Goal: Task Accomplishment & Management: Complete application form

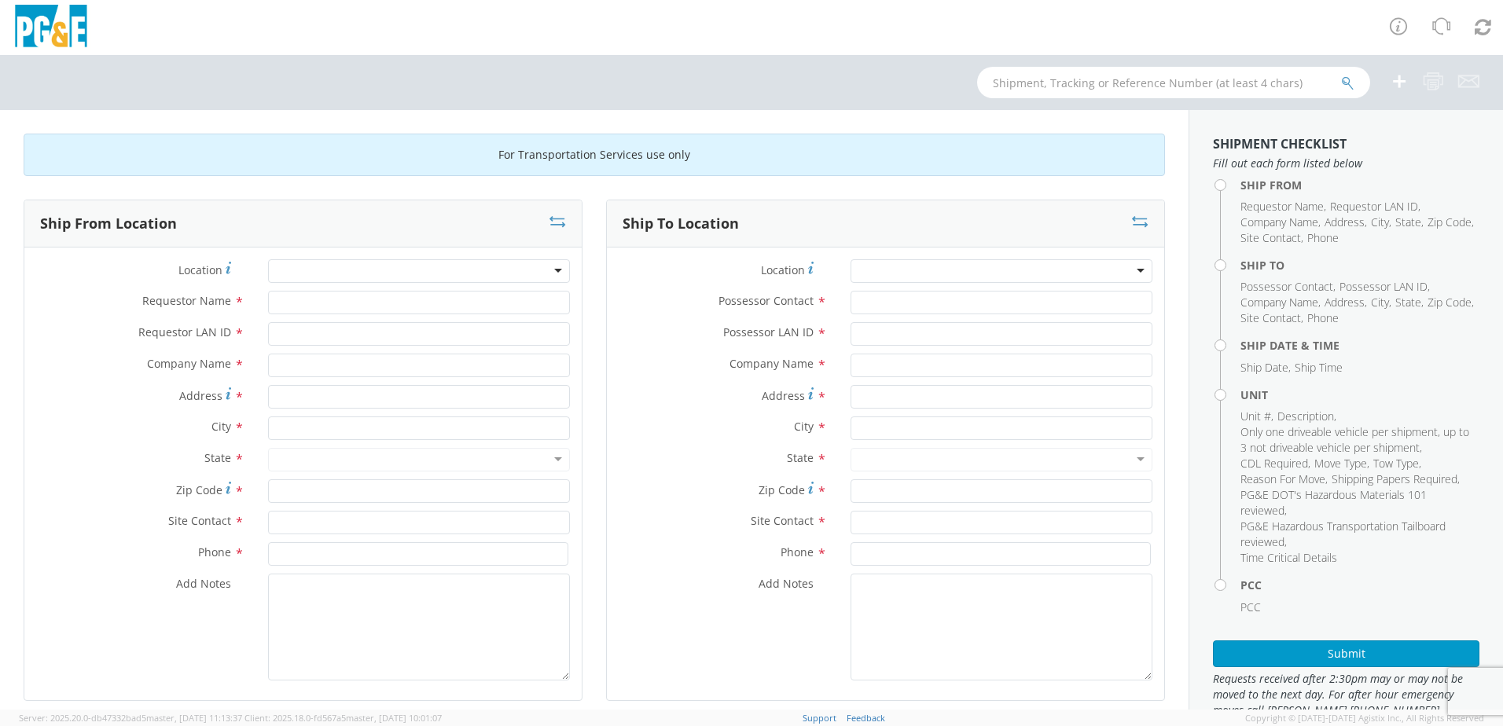
click at [556, 271] on div at bounding box center [419, 271] width 302 height 24
click at [555, 272] on div at bounding box center [419, 271] width 302 height 24
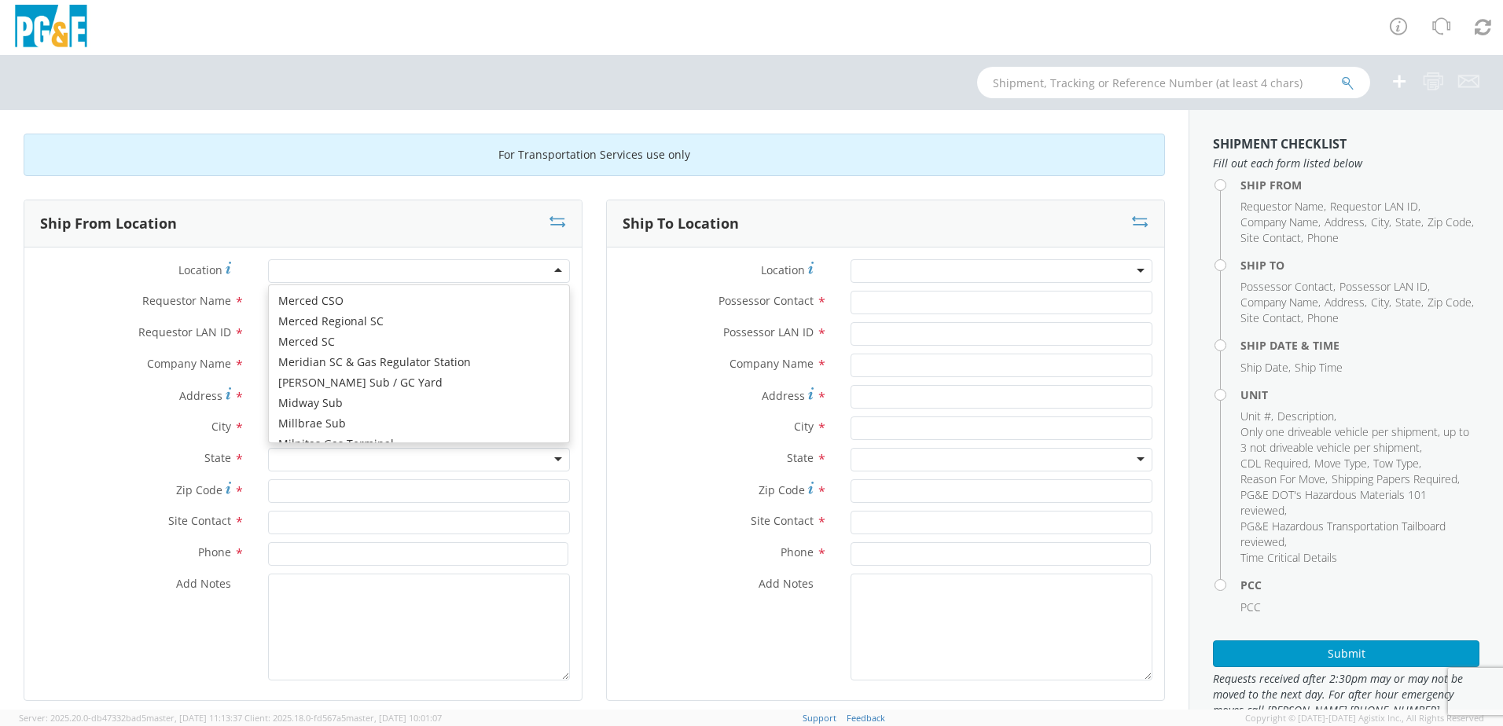
scroll to position [5266, 0]
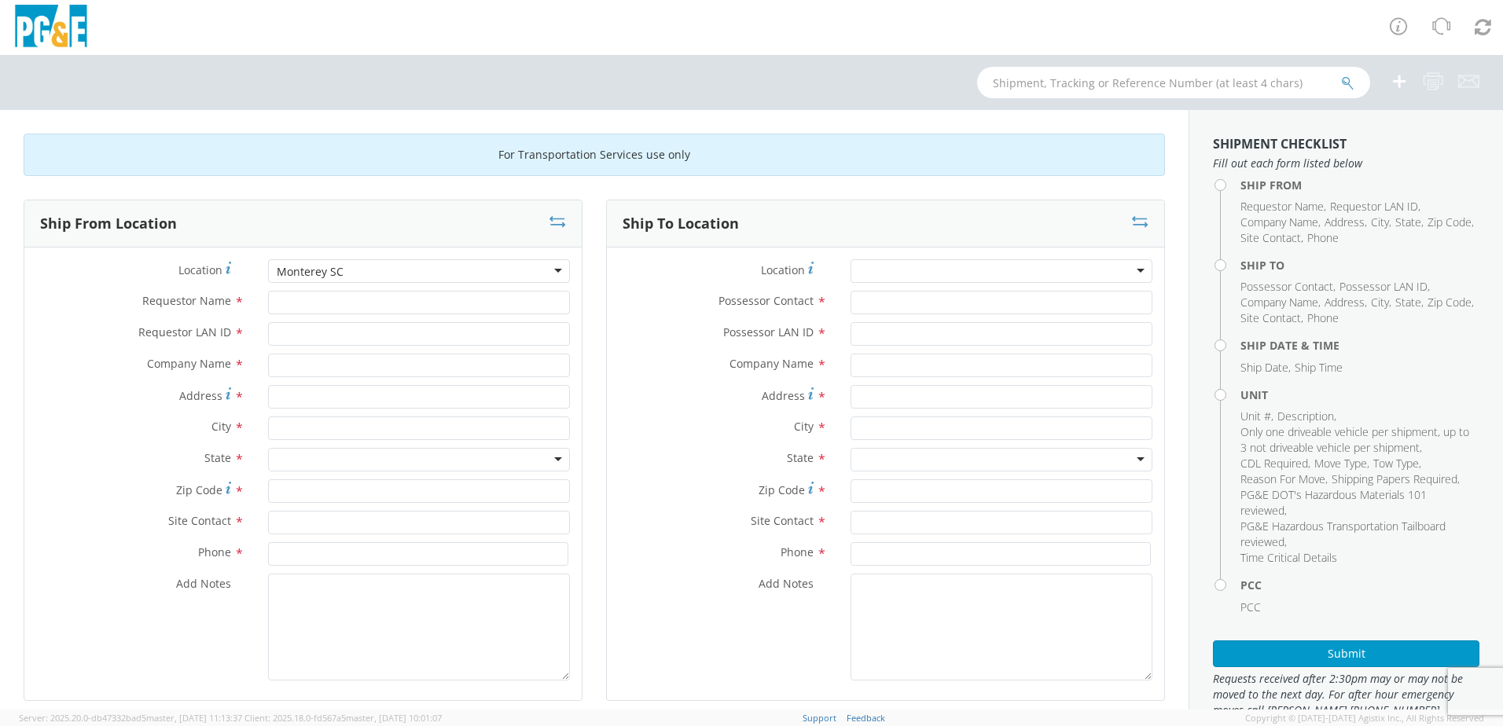
type input "PG&E"
type input "[STREET_ADDRESS]"
type input "Monterey"
type input "93940"
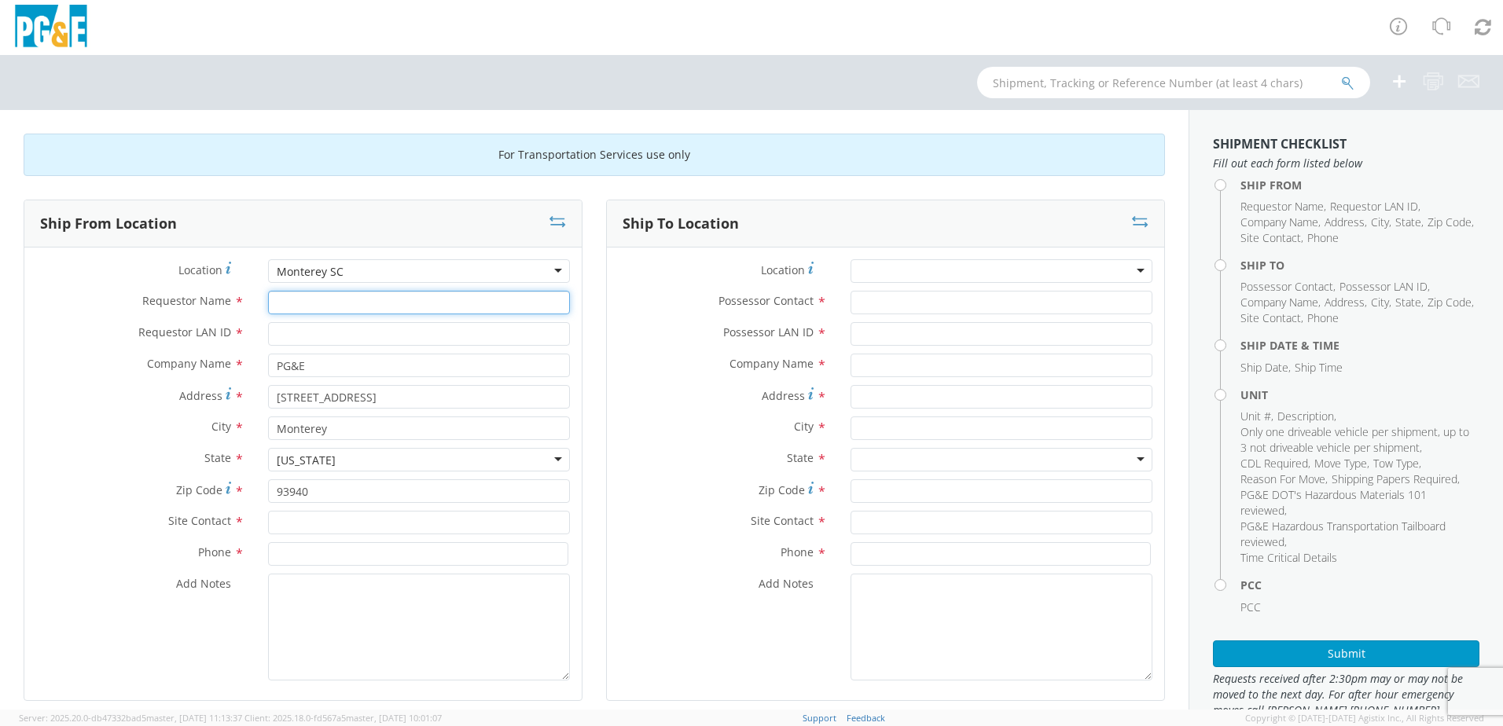
click at [374, 309] on input "Requestor Name *" at bounding box center [419, 303] width 302 height 24
type input "j"
type input "[DEMOGRAPHIC_DATA][PERSON_NAME]"
type input "J0RE"
click at [349, 526] on input "text" at bounding box center [419, 523] width 302 height 24
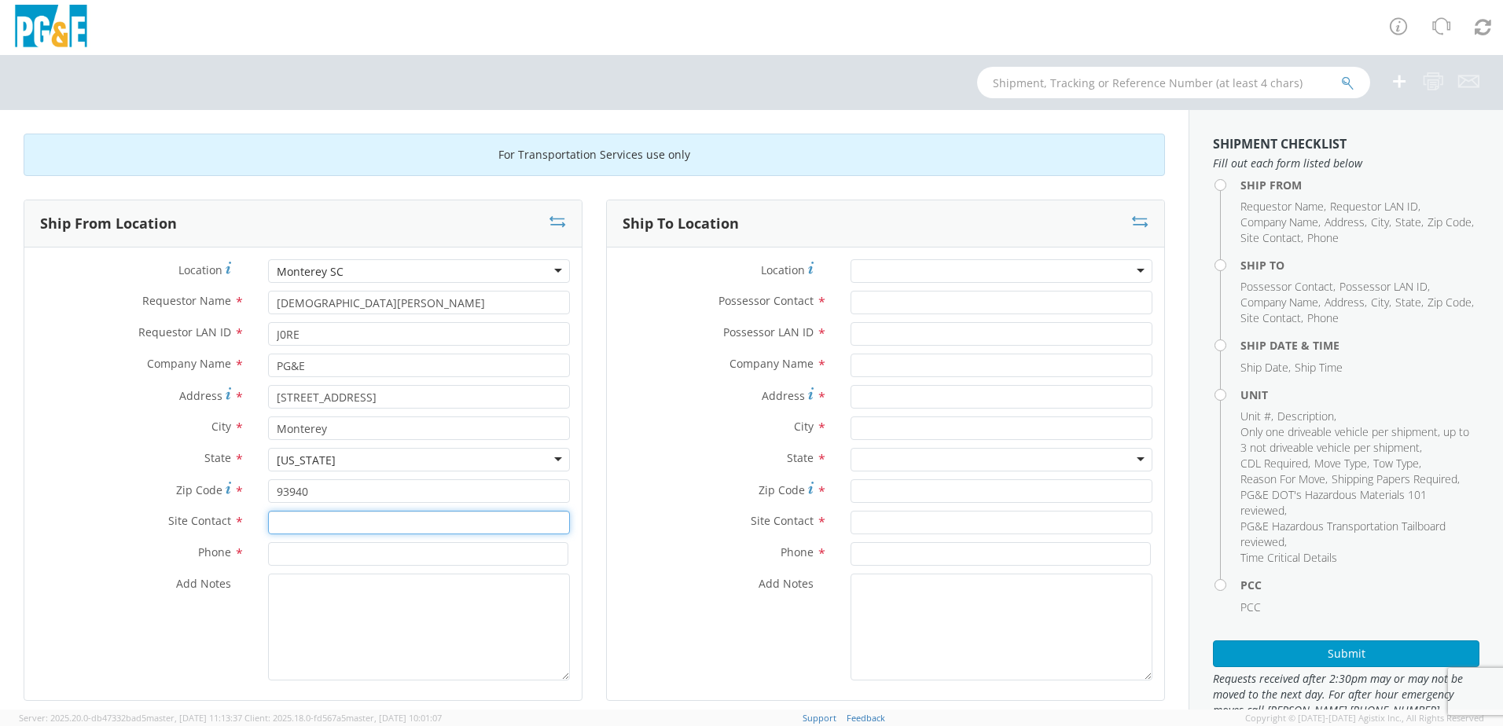
type input "j"
type input "[PERSON_NAME]"
click at [387, 556] on input at bounding box center [418, 554] width 300 height 24
type input "[PHONE_NUMBER]"
click at [1125, 271] on div at bounding box center [1001, 271] width 302 height 24
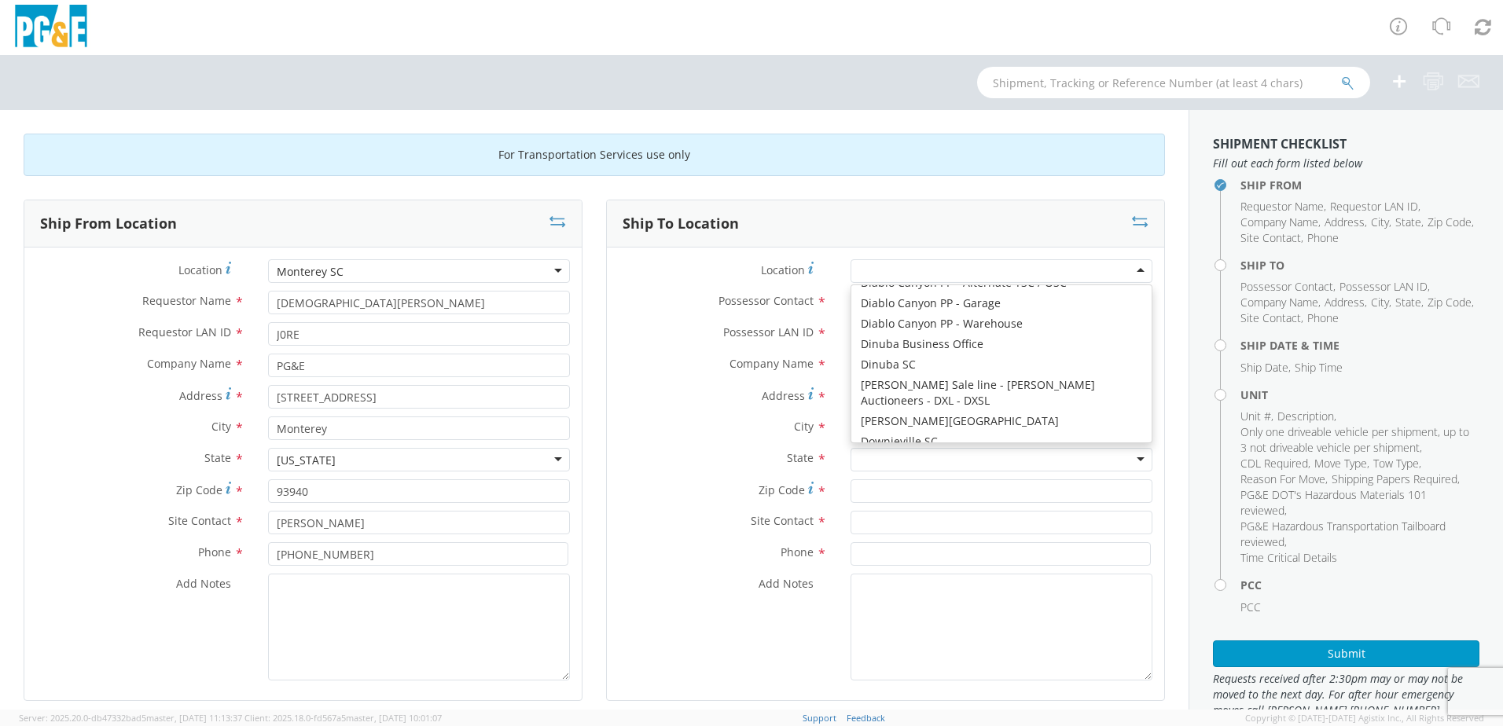
scroll to position [1965, 0]
type input "PG&E"
type input "[STREET_ADDRESS][PERSON_NAME]"
type input "[PERSON_NAME]"
type input "95620"
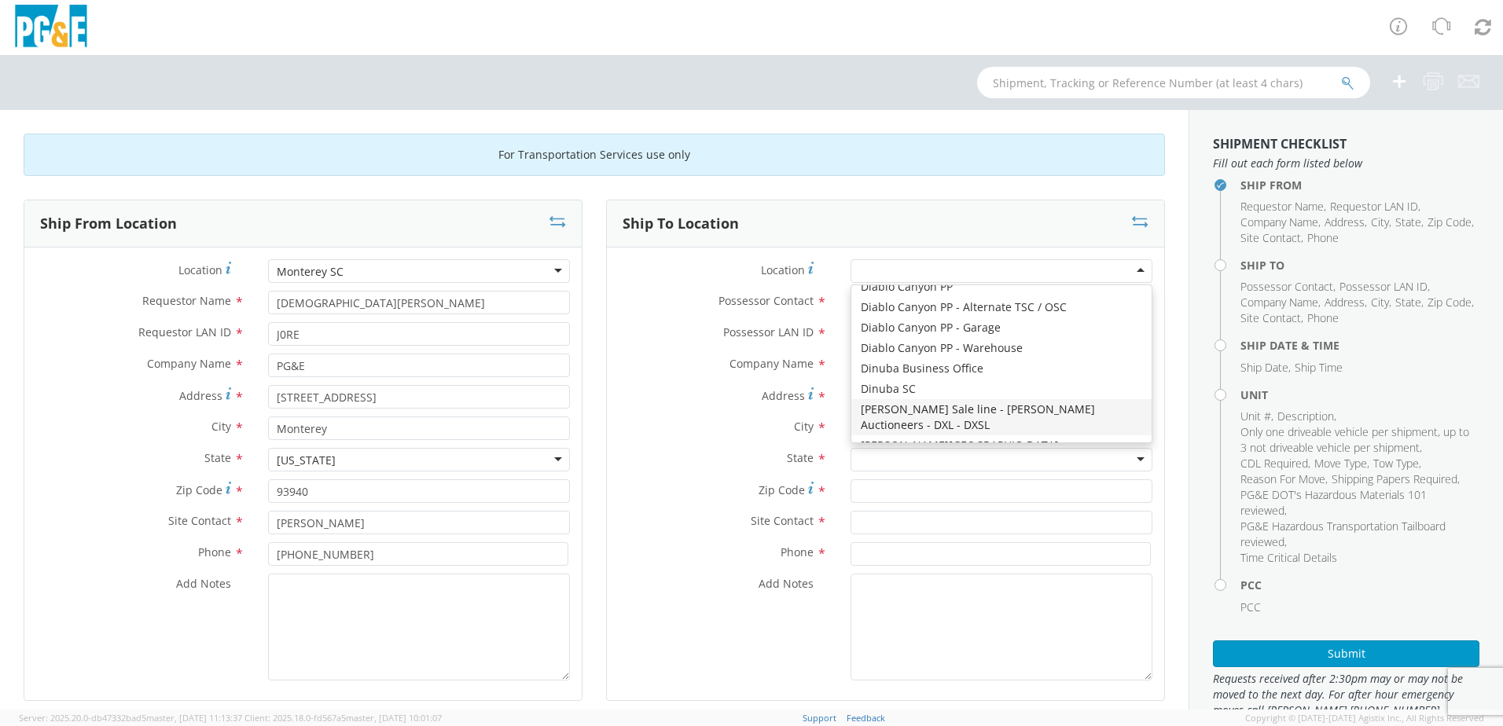
type input "[PHONE_NUMBER]"
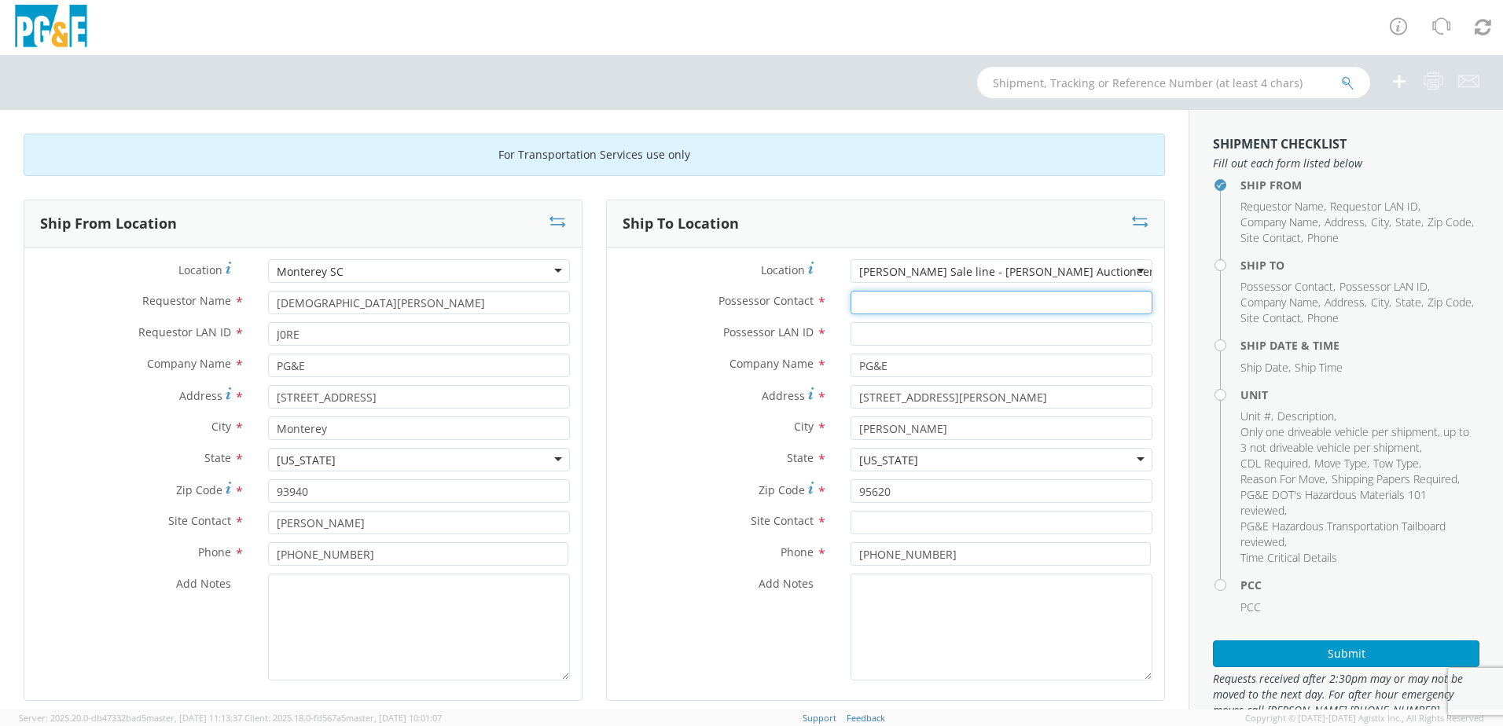
click at [897, 294] on input "Possessor Contact *" at bounding box center [1001, 303] width 302 height 24
type input "[PERSON_NAME]"
click at [912, 333] on input "Possessor LAN ID *" at bounding box center [1001, 334] width 302 height 24
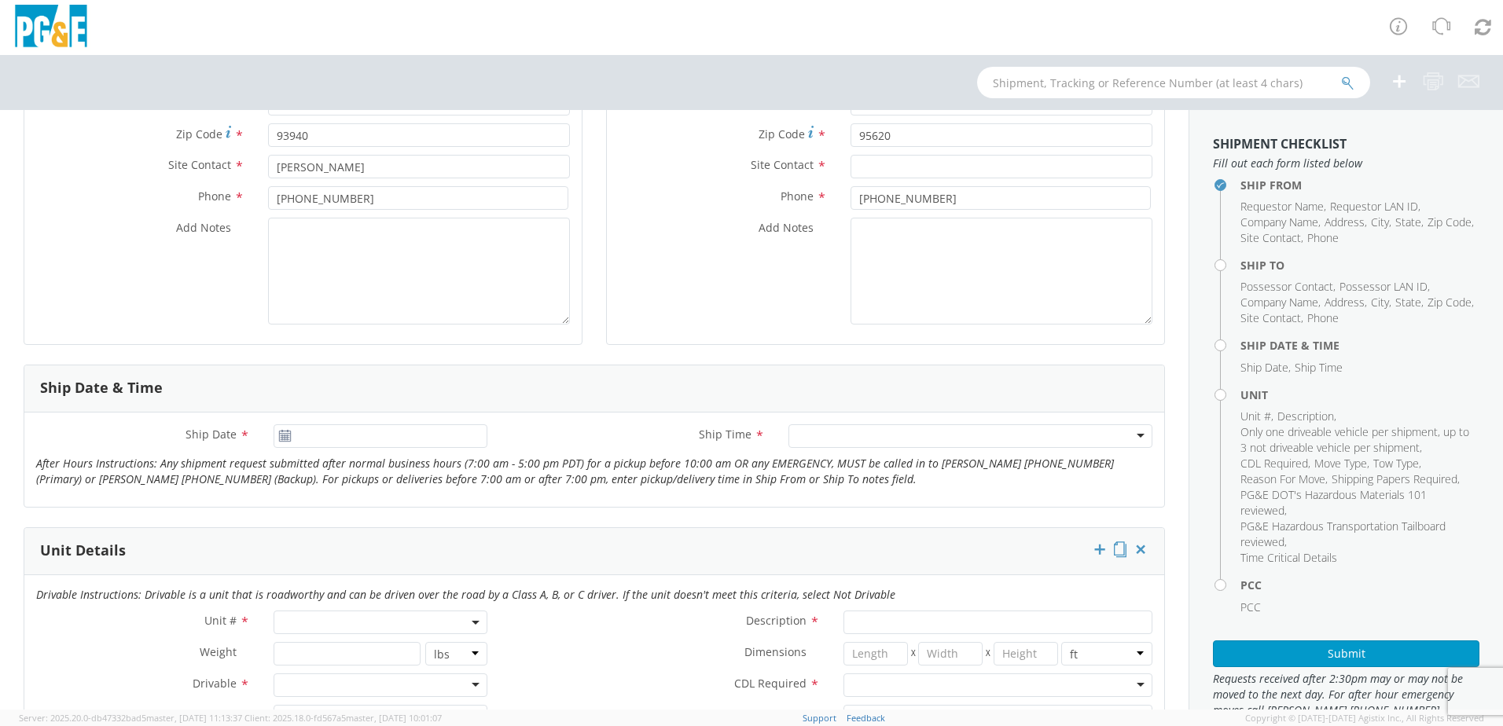
scroll to position [393, 0]
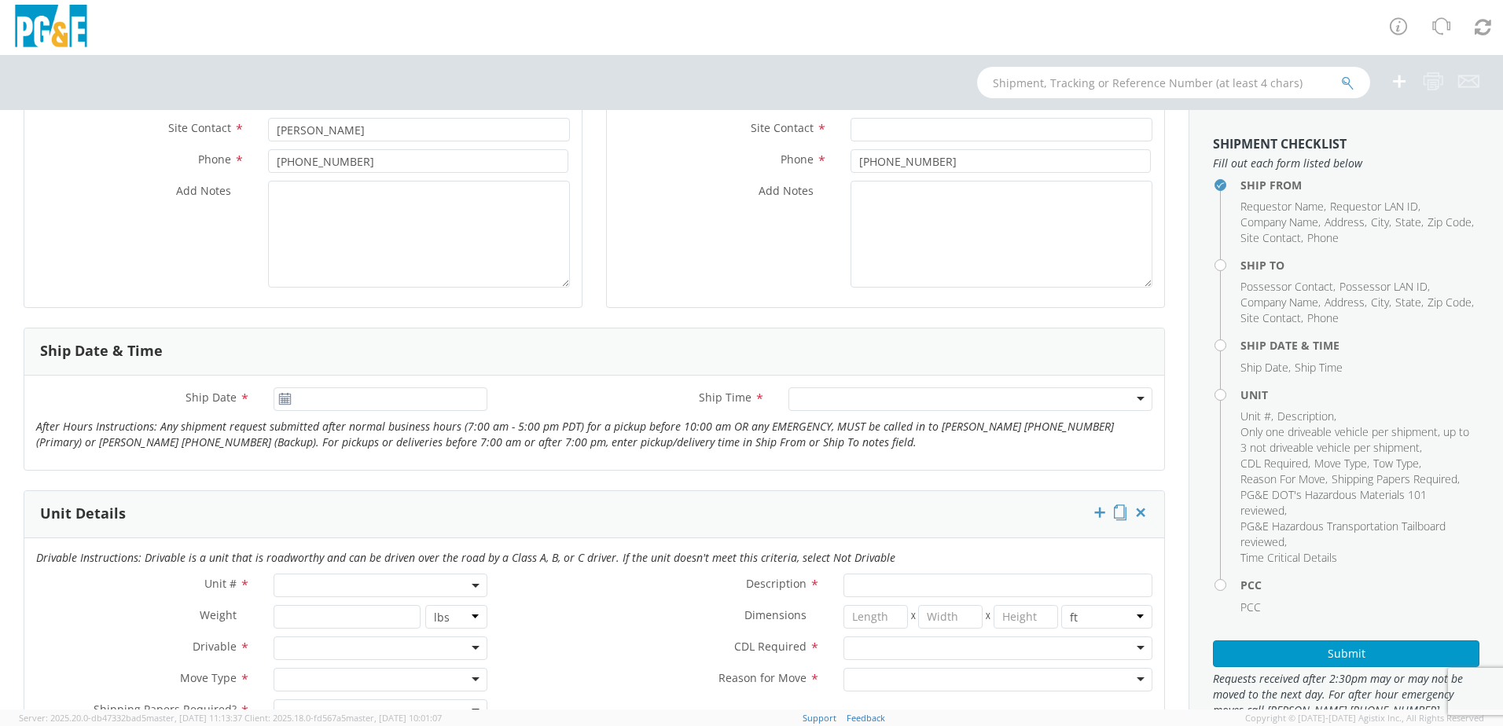
type input "DXSL"
click at [282, 404] on use at bounding box center [284, 398] width 11 height 11
click at [284, 398] on icon at bounding box center [284, 399] width 13 height 13
click at [373, 401] on input "[DATE]" at bounding box center [380, 399] width 214 height 24
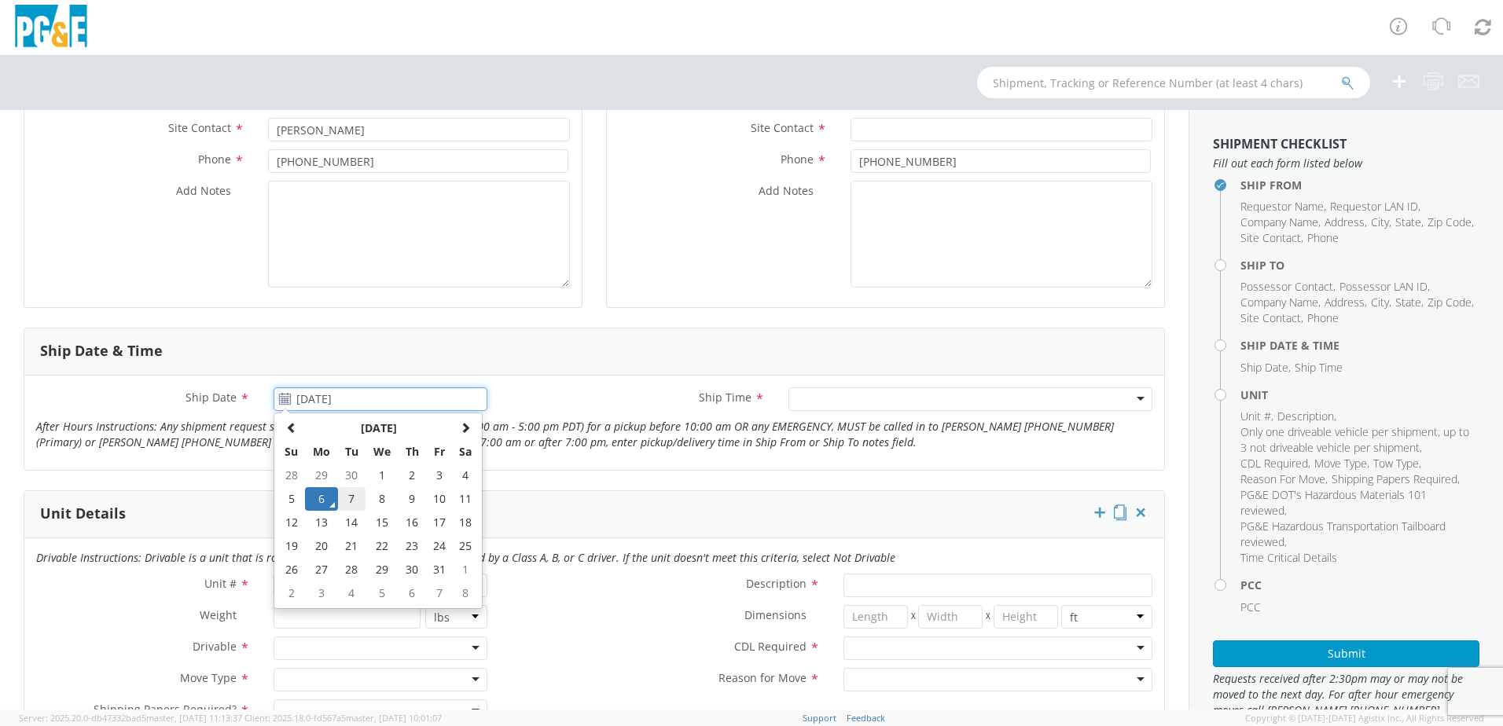
click at [352, 494] on td "7" at bounding box center [352, 499] width 28 height 24
type input "[DATE]"
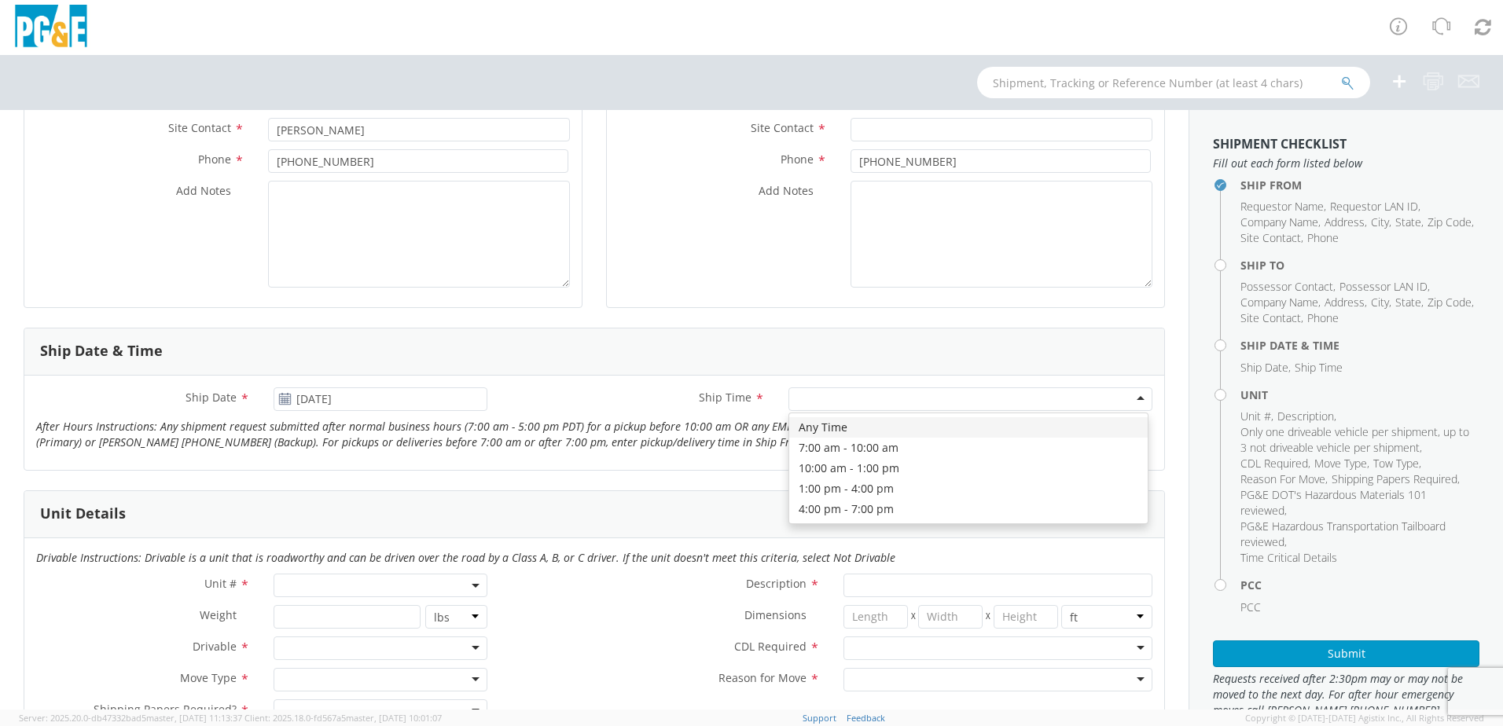
click at [1124, 396] on div at bounding box center [970, 399] width 364 height 24
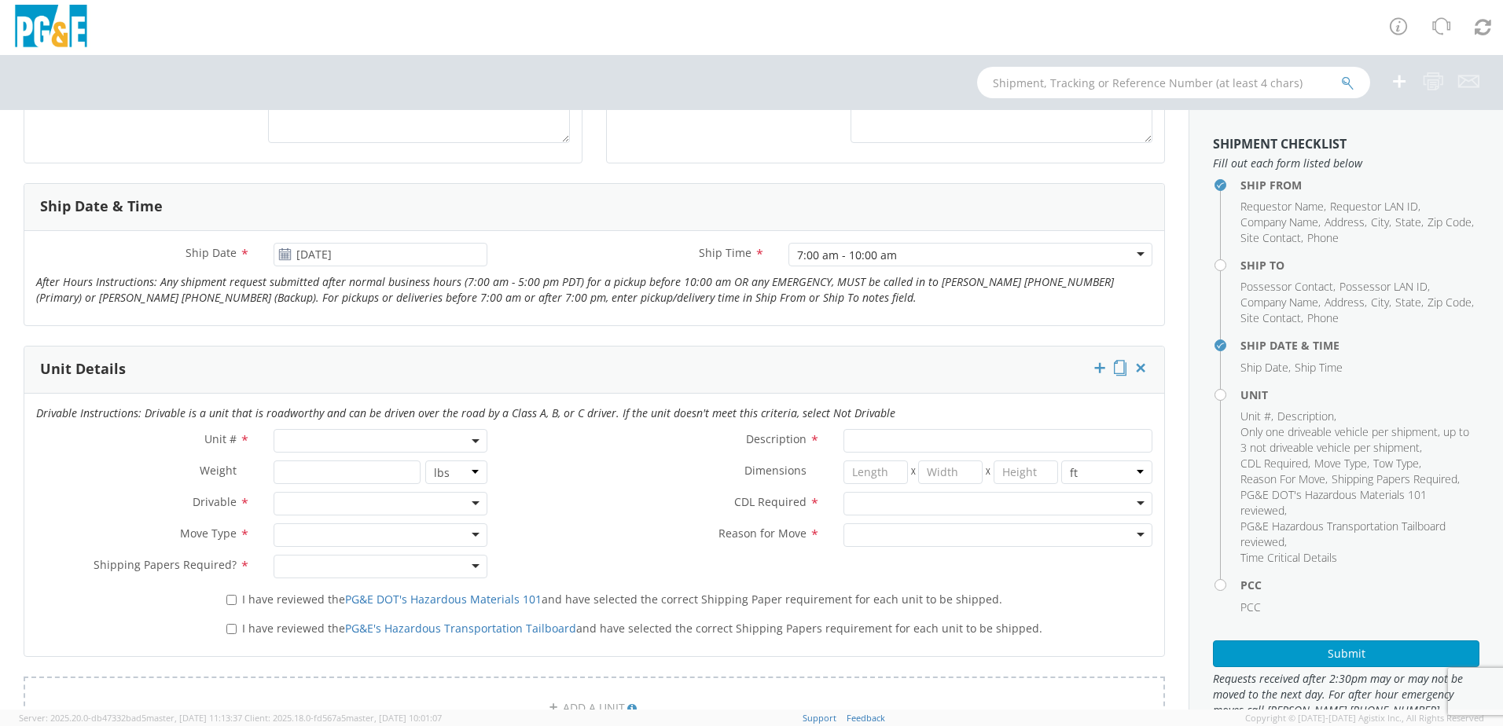
scroll to position [550, 0]
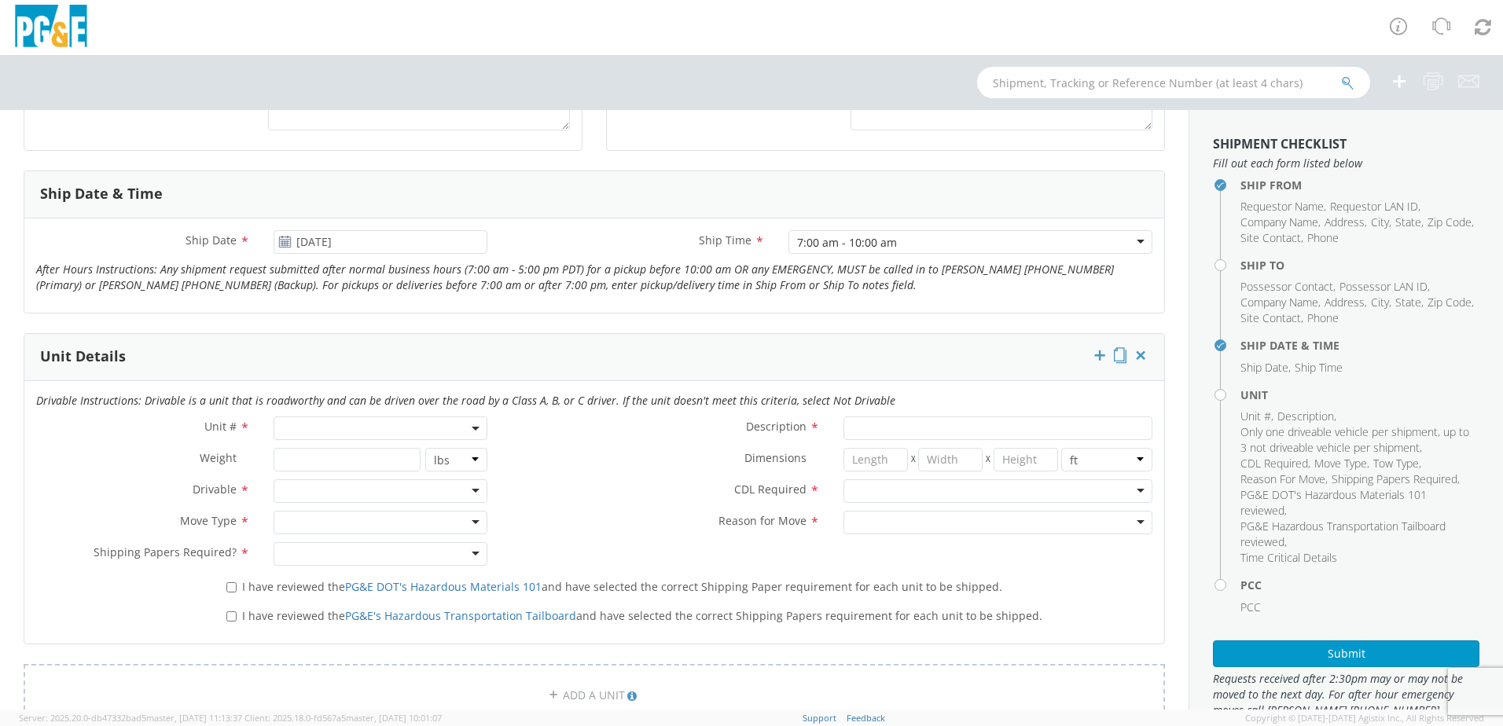
click at [339, 427] on span at bounding box center [380, 429] width 214 height 24
click at [333, 452] on input "search" at bounding box center [379, 454] width 204 height 24
type input "B26412"
type input "LOADER; 1.5 YD>"
type input "0"
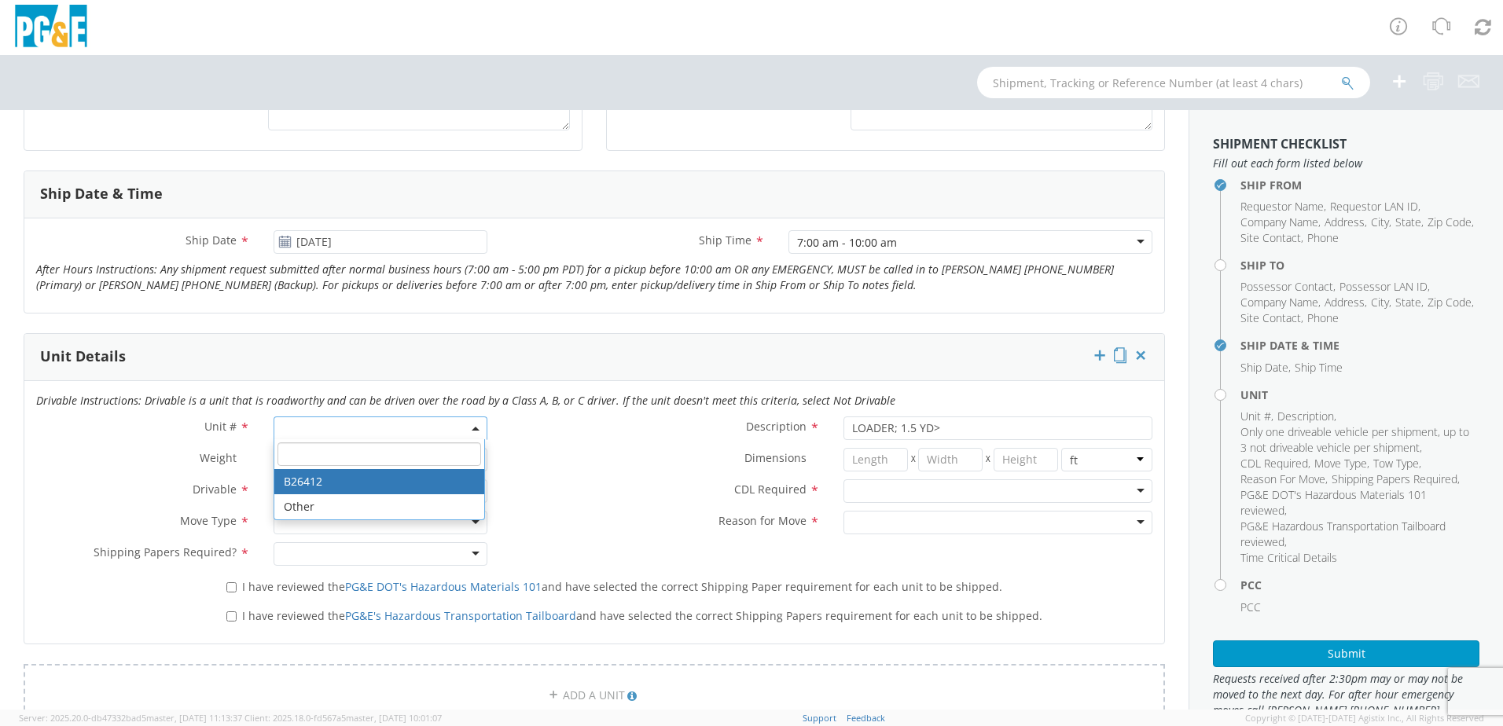
select select "B26412"
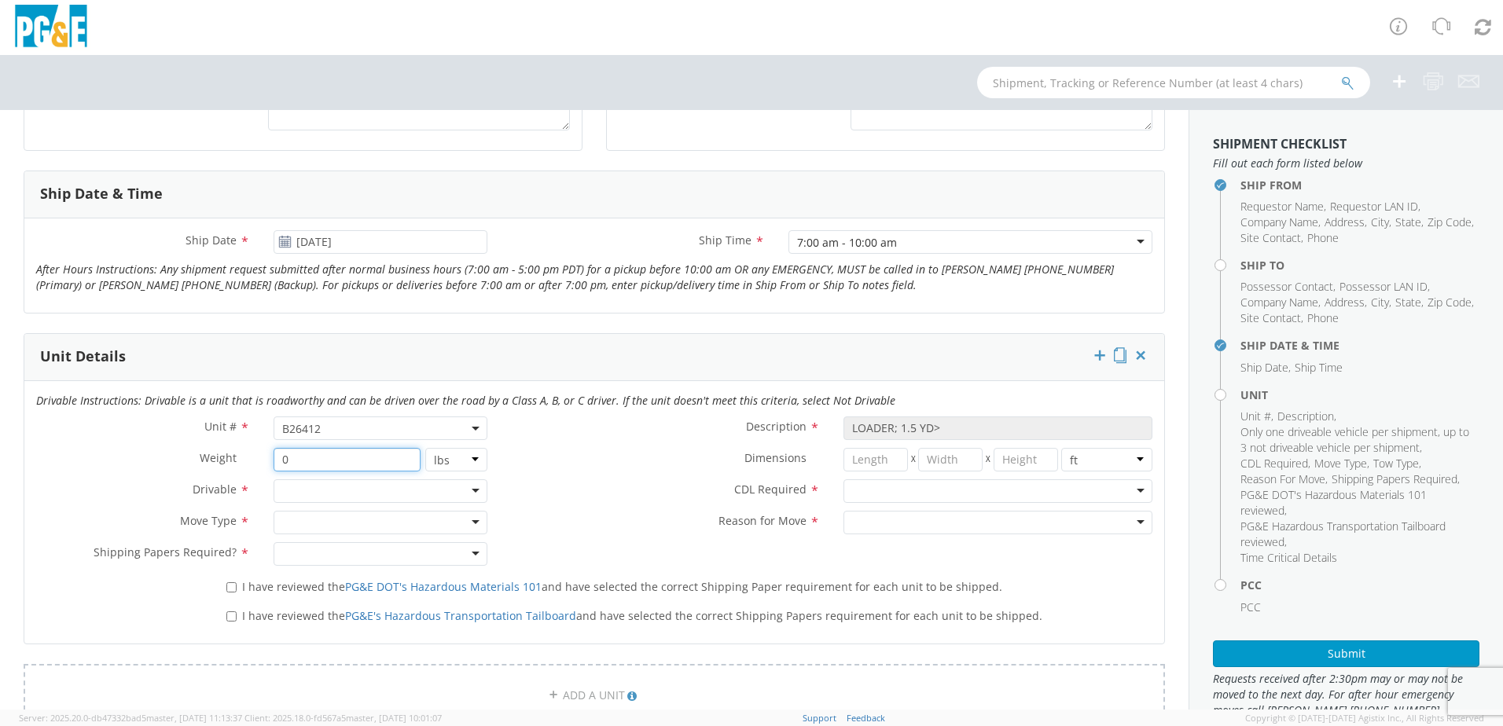
click at [373, 461] on input "0" at bounding box center [346, 460] width 146 height 24
click at [346, 461] on input "19" at bounding box center [346, 460] width 146 height 24
type input "1"
type input "20000"
click at [472, 490] on div at bounding box center [380, 491] width 214 height 24
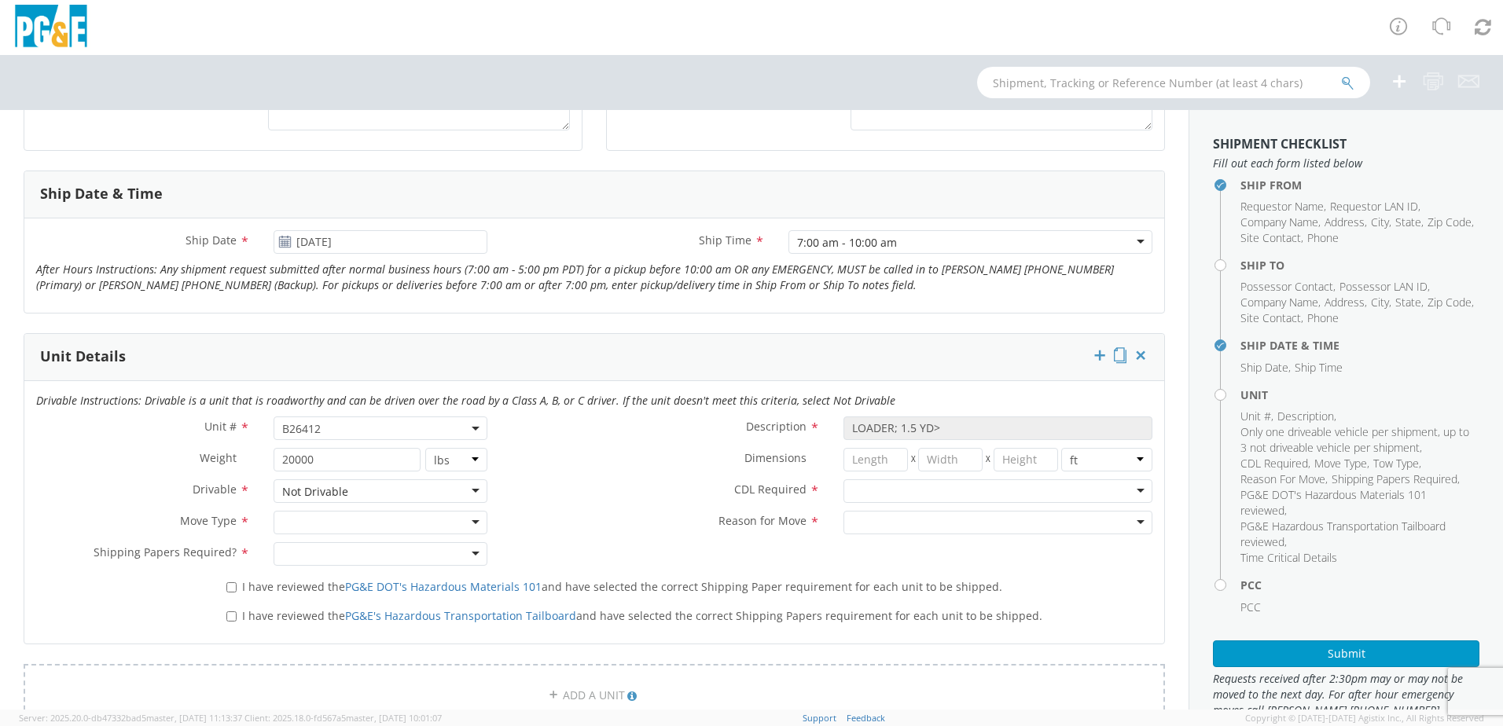
click at [475, 493] on div "Not Drivable" at bounding box center [380, 491] width 214 height 24
click at [469, 519] on div at bounding box center [380, 523] width 214 height 24
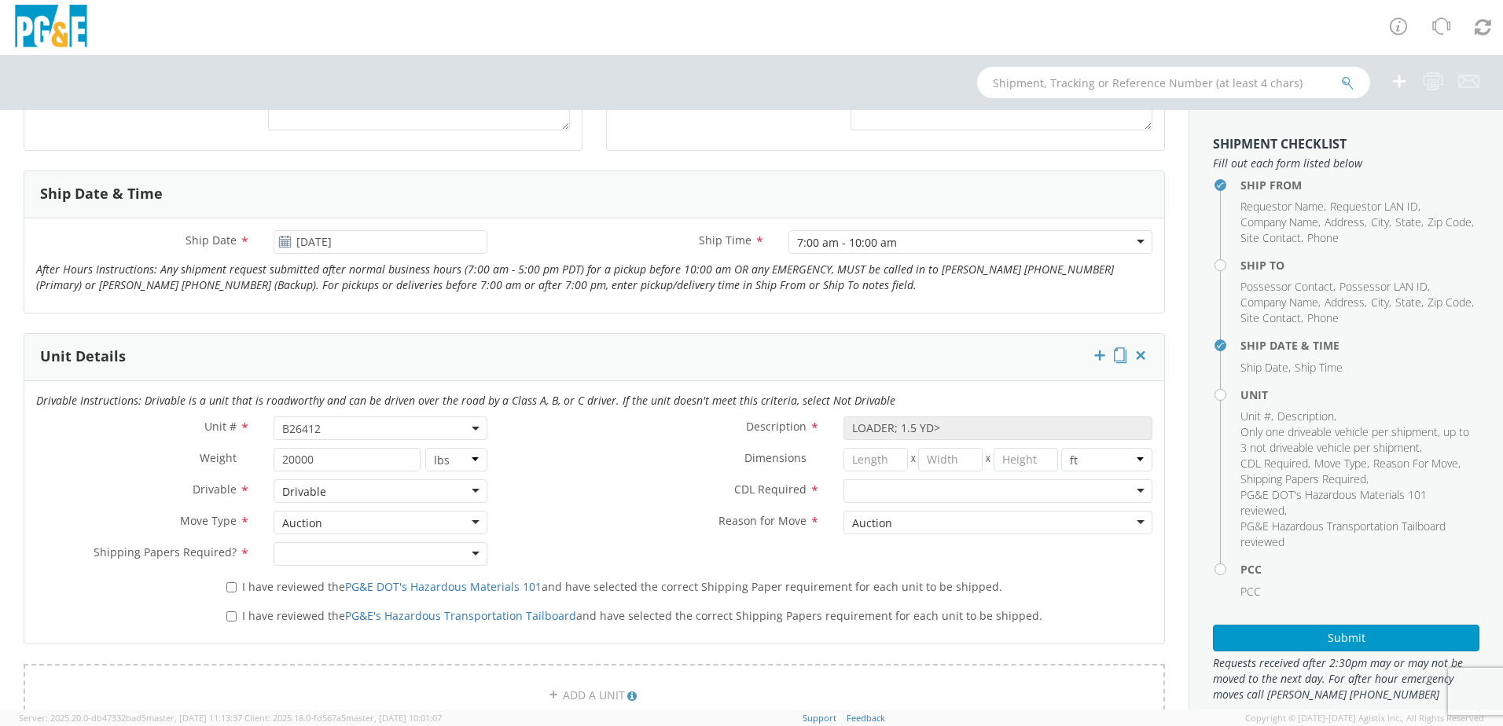
click at [469, 550] on div at bounding box center [380, 554] width 214 height 24
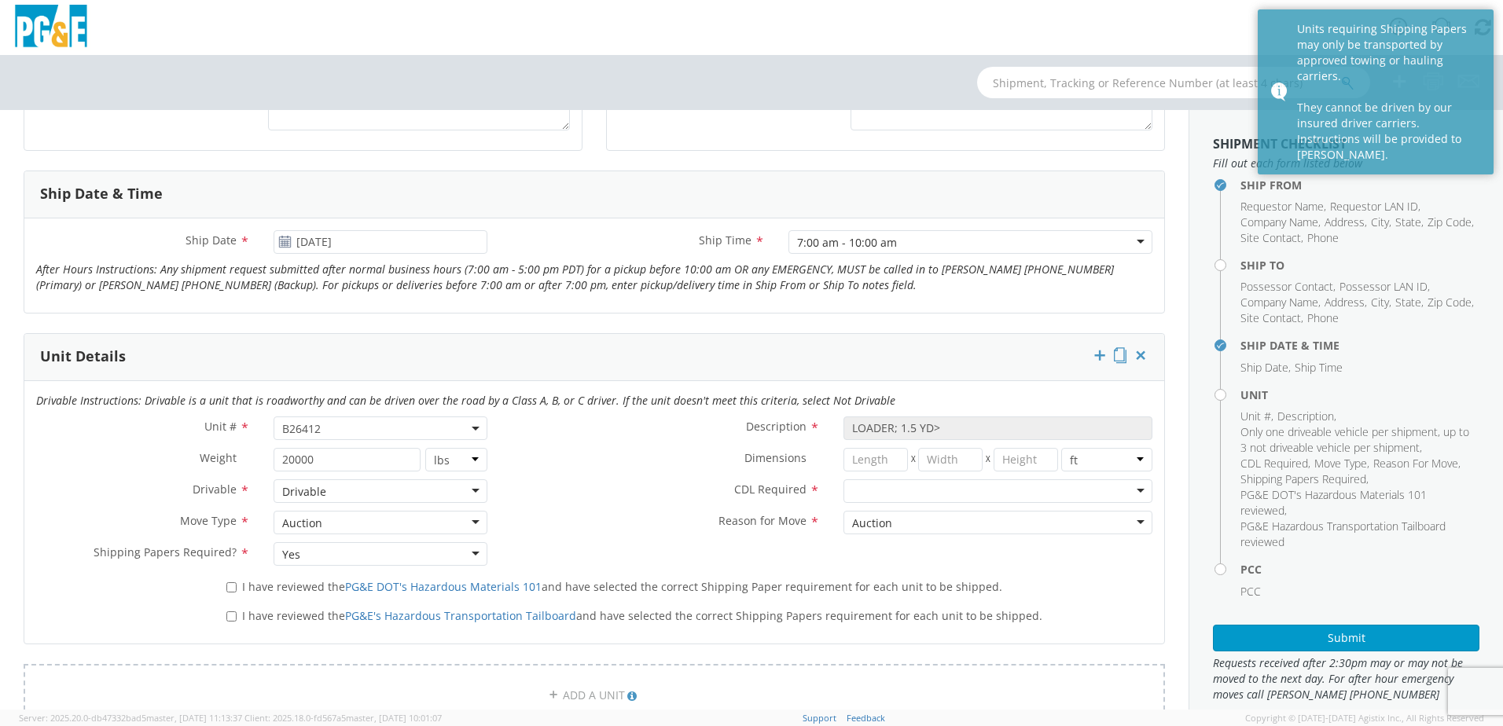
click at [473, 552] on div "Yes" at bounding box center [380, 554] width 214 height 24
click at [235, 589] on label "I have reviewed the PG&E DOT's Hazardous Materials 101 and have selected the co…" at bounding box center [615, 586] width 779 height 18
click at [235, 589] on input "I have reviewed the PG&E DOT's Hazardous Materials 101 and have selected the co…" at bounding box center [231, 587] width 10 height 10
checkbox input "true"
click at [232, 619] on input "I have reviewed the PG&E's Hazardous Transportation Tailboard and have selected…" at bounding box center [231, 616] width 10 height 10
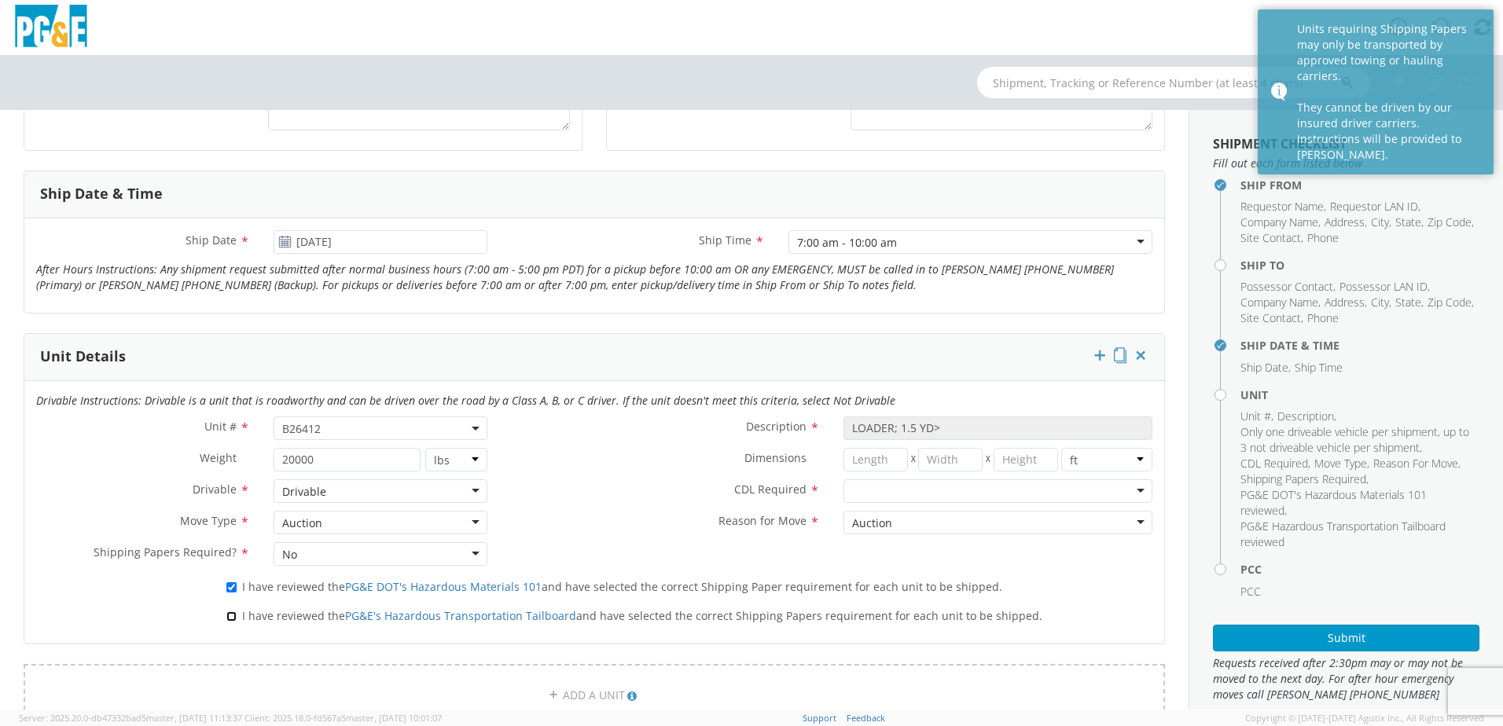
checkbox input "true"
click at [1129, 491] on div at bounding box center [997, 491] width 309 height 24
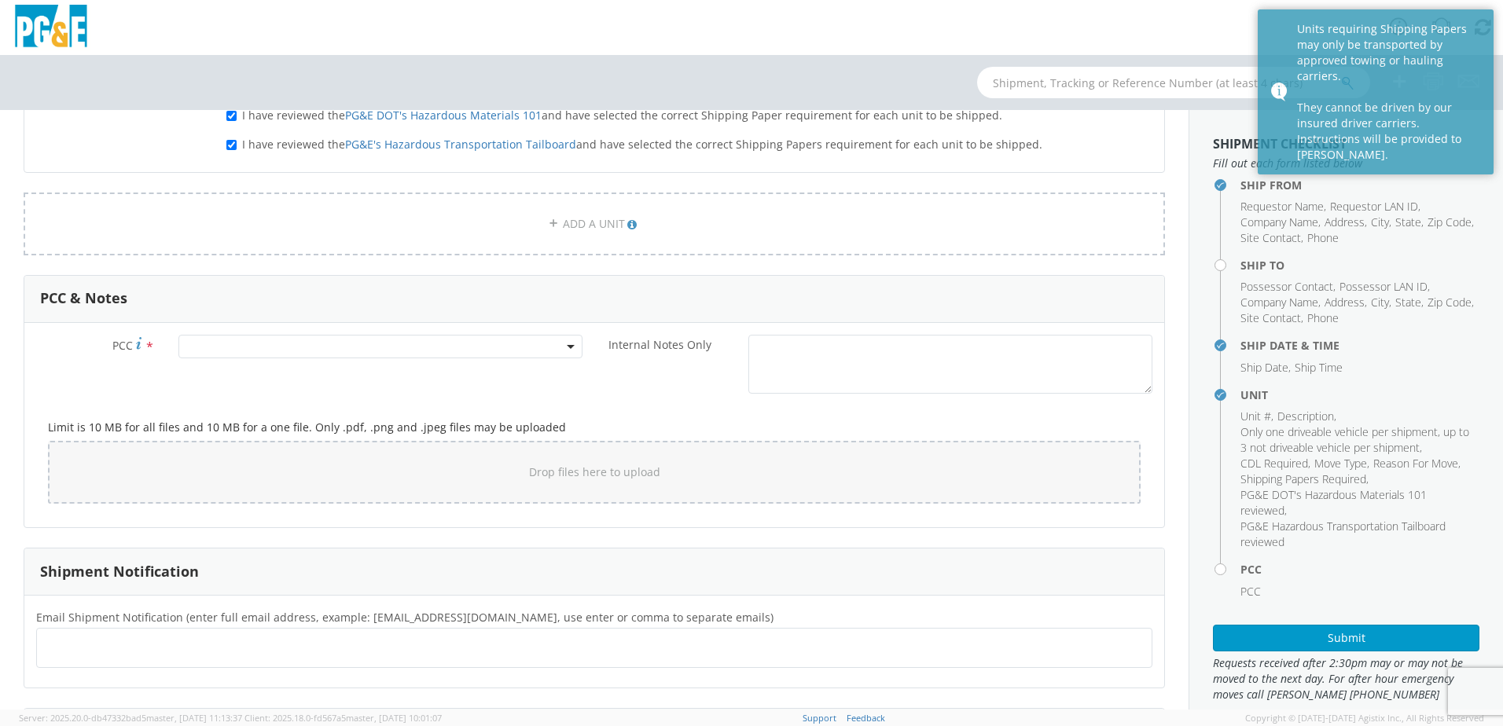
scroll to position [864, 0]
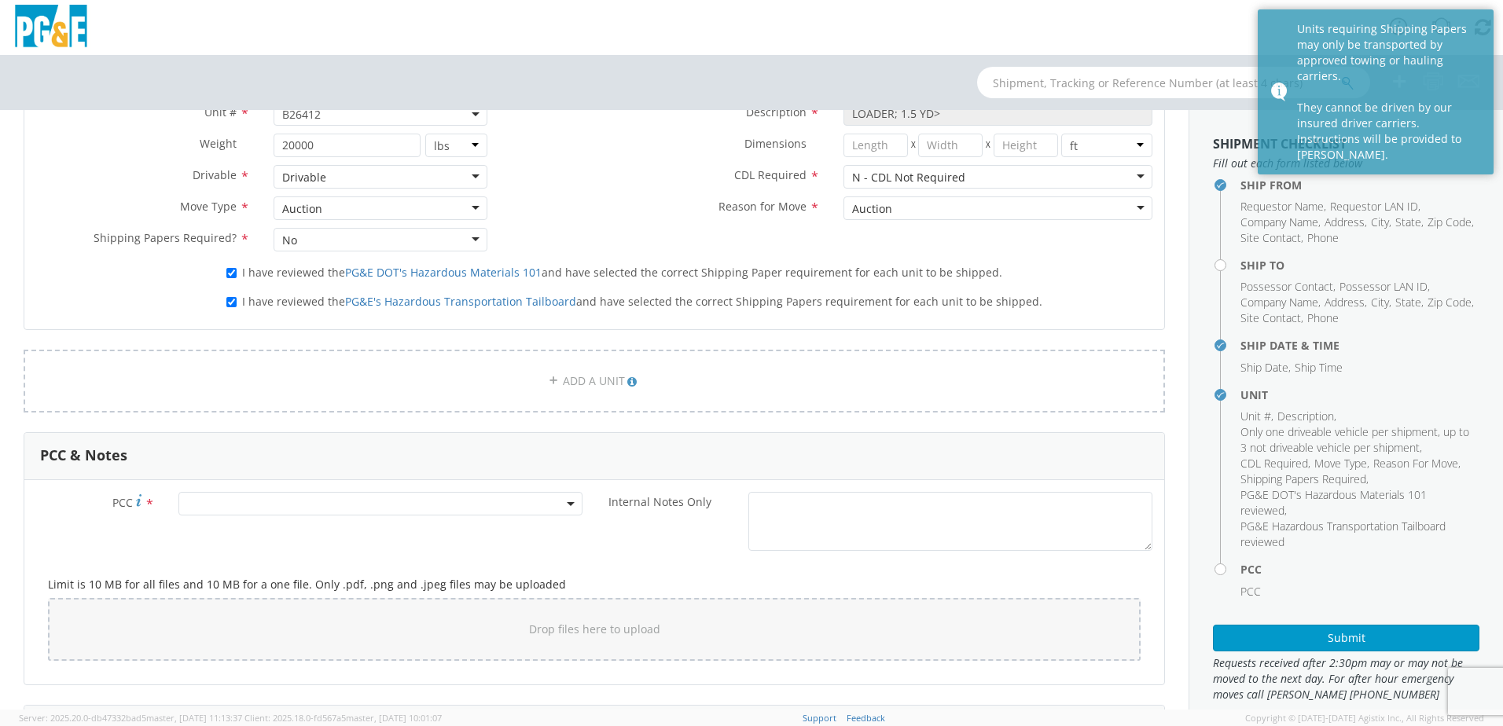
click at [295, 497] on span at bounding box center [380, 504] width 404 height 24
paste input "11307"
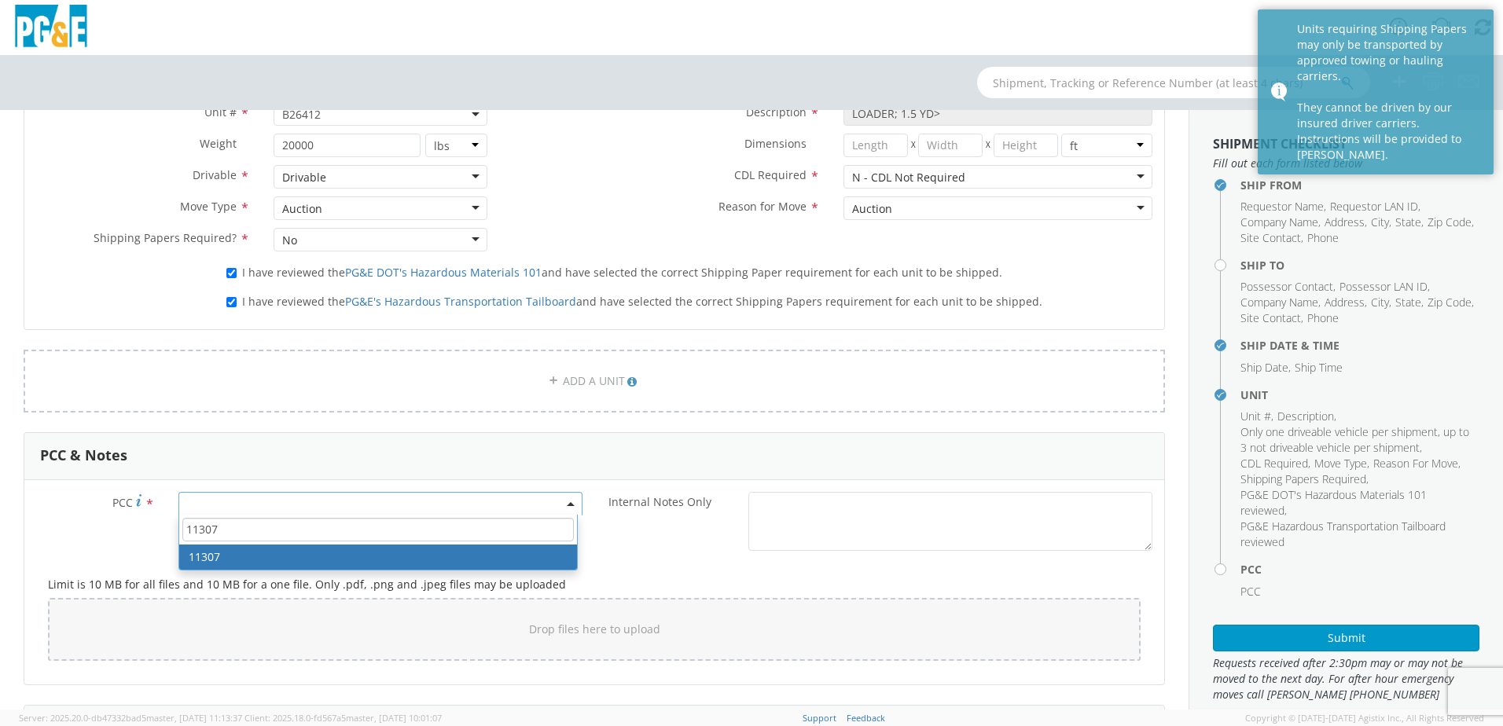
type input "11307"
select select "11307"
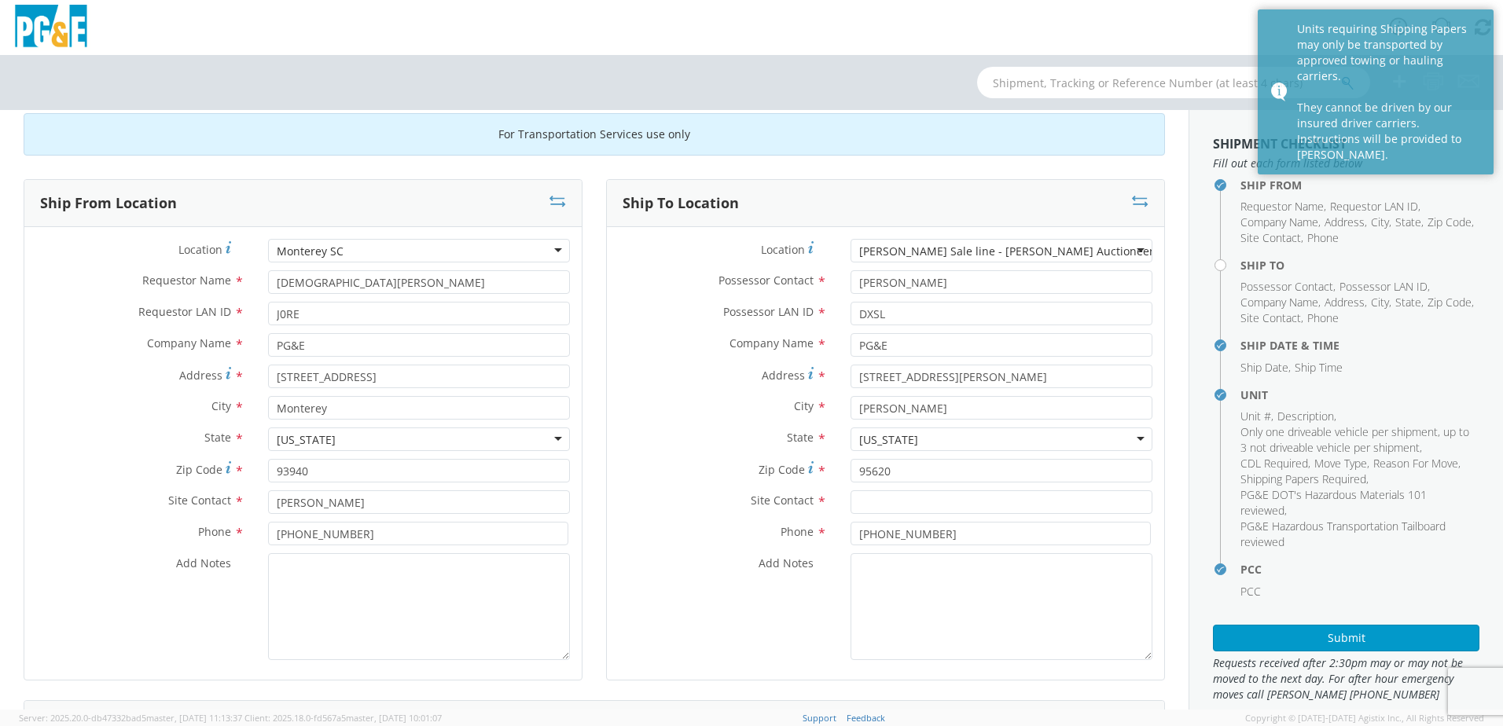
scroll to position [0, 0]
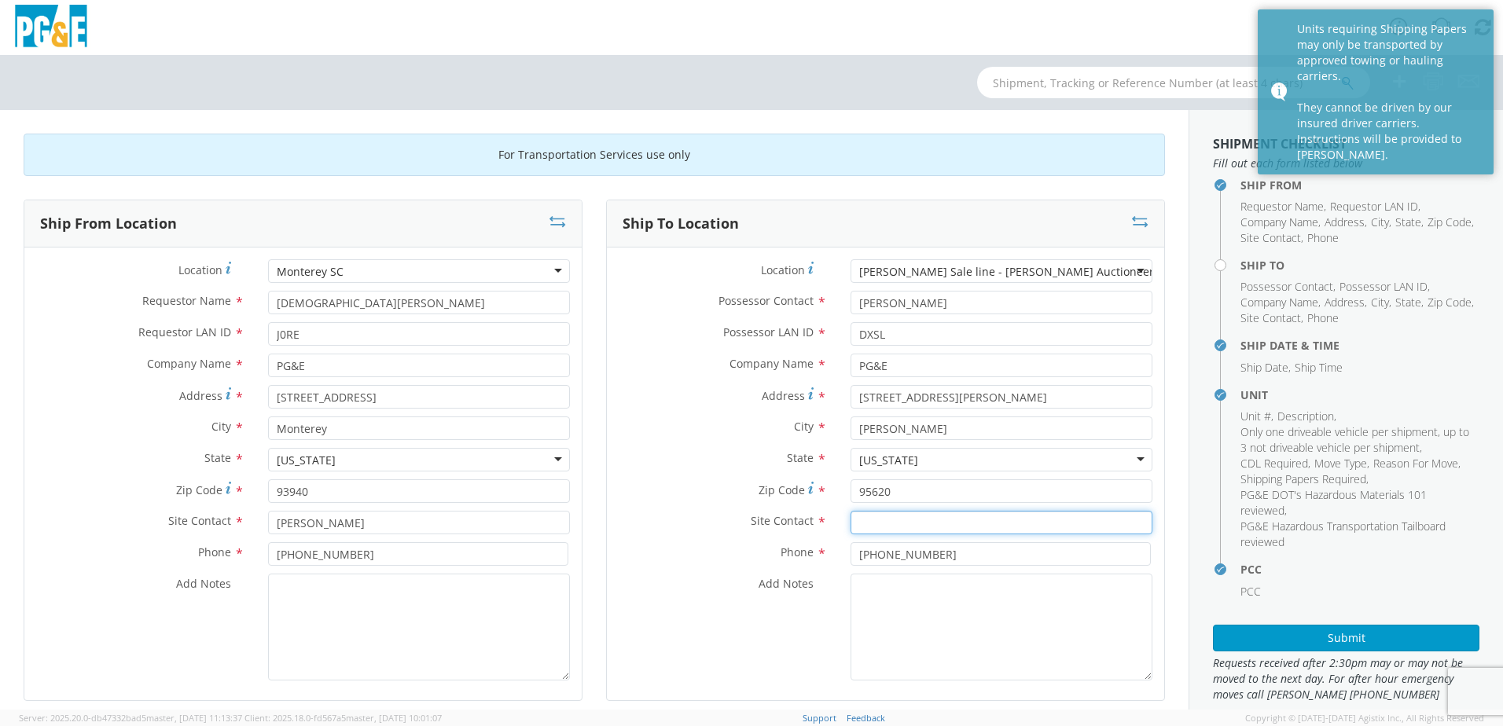
click at [898, 528] on input "text" at bounding box center [1001, 523] width 302 height 24
type input "c"
type input "[PERSON_NAME]"
click at [940, 546] on input "[PHONE_NUMBER]" at bounding box center [1000, 554] width 300 height 24
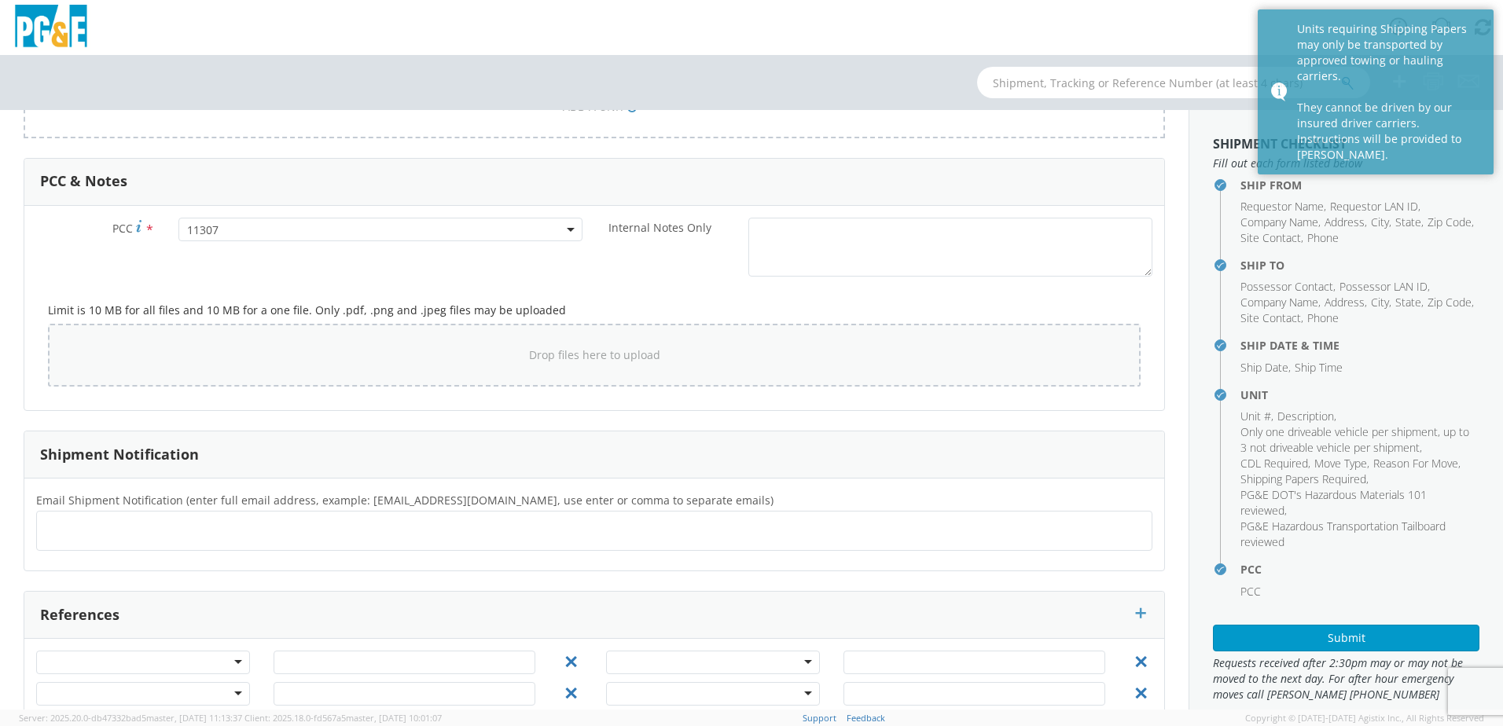
scroll to position [1175, 0]
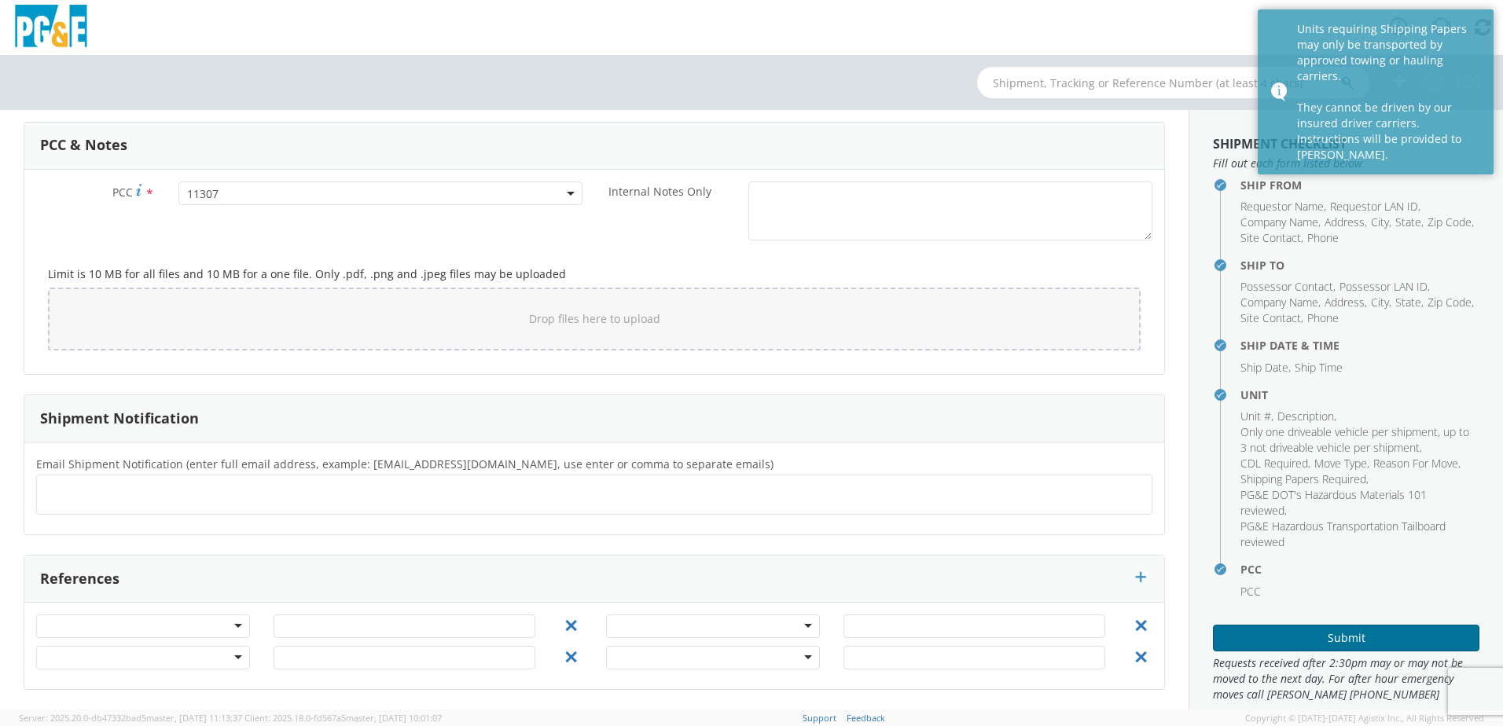
type input "[PHONE_NUMBER]"
click at [1390, 630] on button "Submit" at bounding box center [1346, 638] width 266 height 27
